Goal: Transaction & Acquisition: Purchase product/service

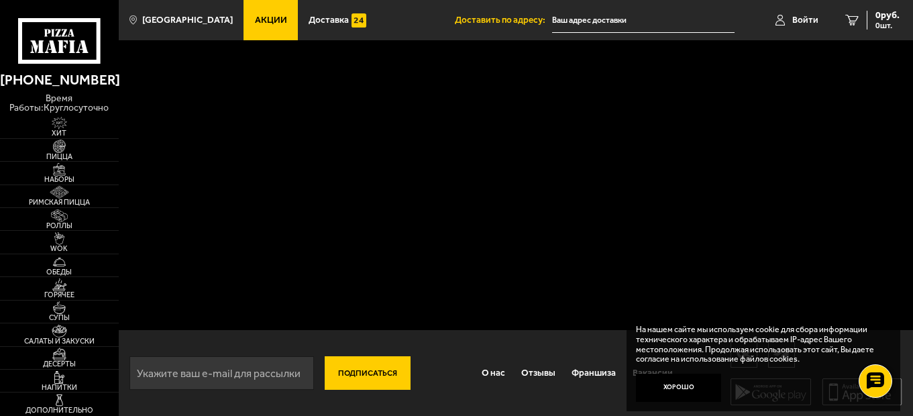
scroll to position [1, 0]
click at [669, 388] on button "Хорошо" at bounding box center [679, 388] width 86 height 29
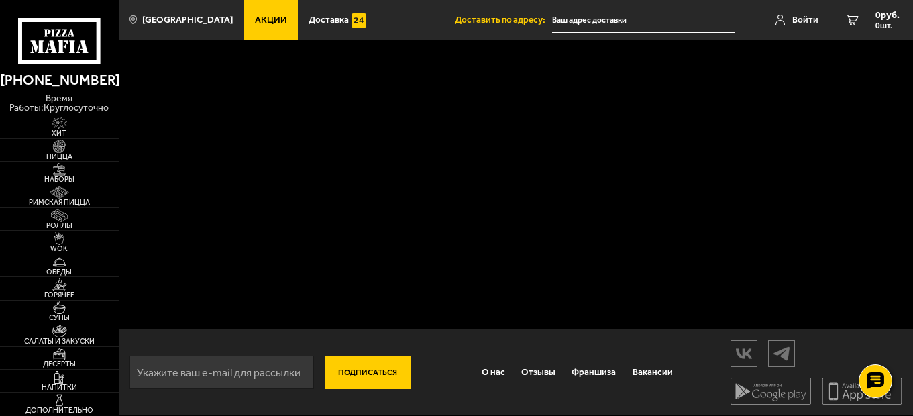
scroll to position [0, 0]
